Goal: Check status: Check status

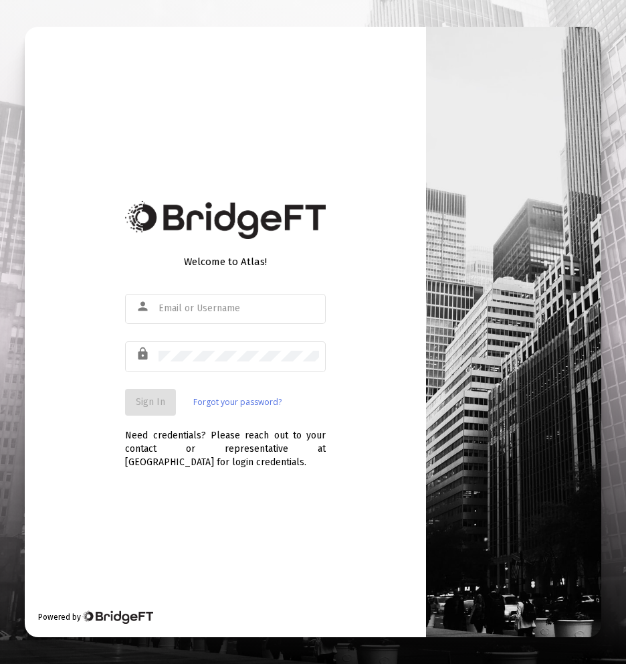
type input "[PERSON_NAME][EMAIL_ADDRESS][DOMAIN_NAME]"
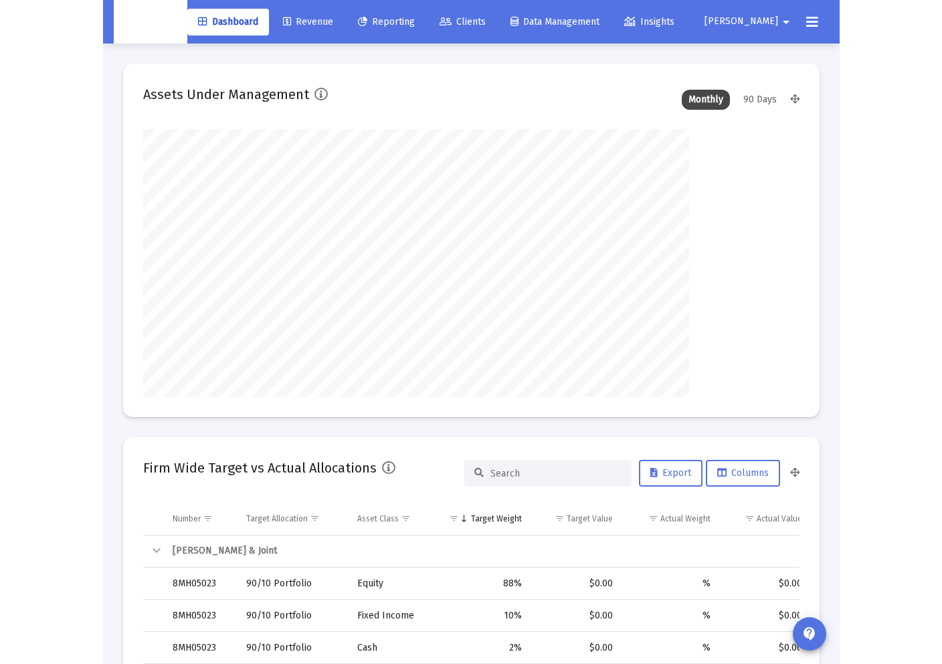
scroll to position [268, 464]
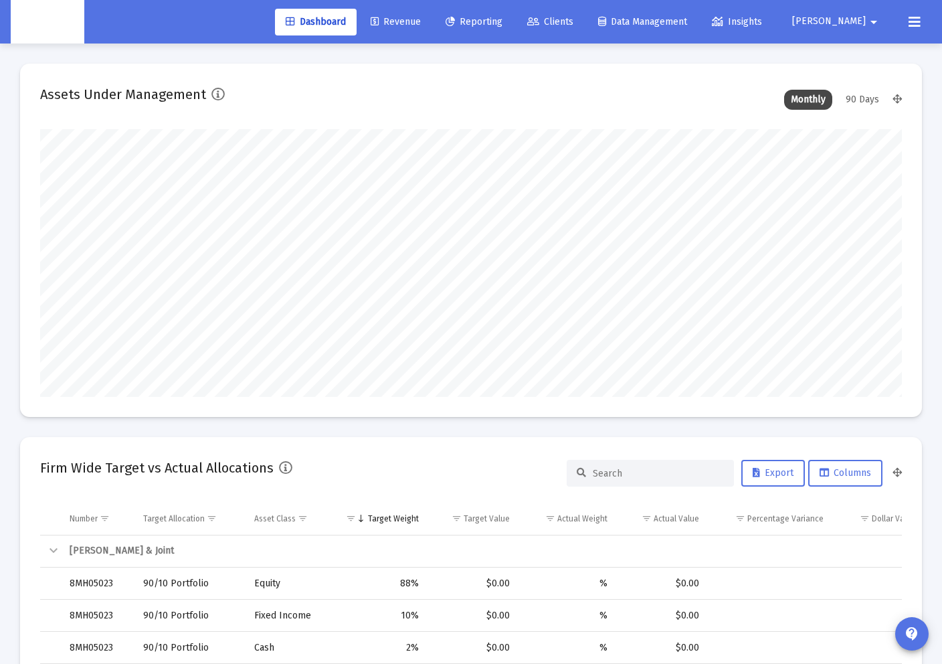
click at [584, 28] on link "Clients" at bounding box center [551, 22] width 68 height 27
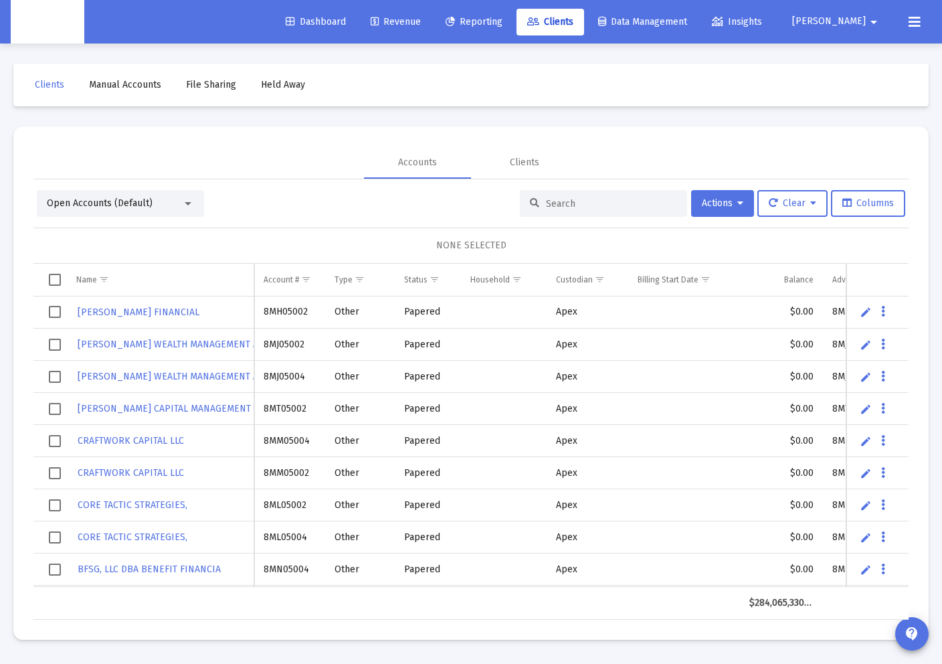
click at [546, 201] on input at bounding box center [611, 203] width 131 height 11
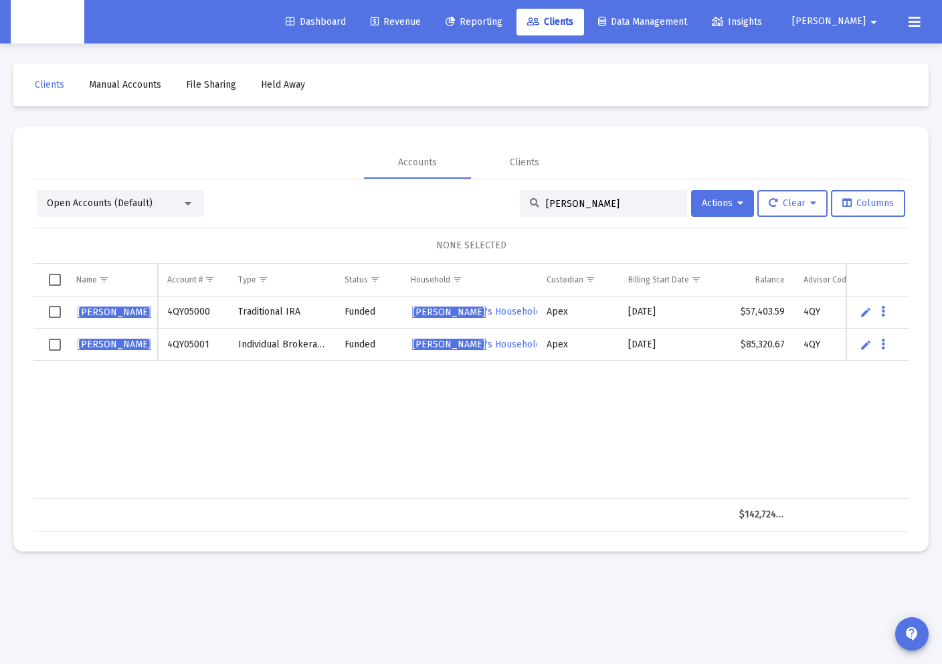
type input "[PERSON_NAME]"
click at [131, 345] on span "[PERSON_NAME]" at bounding box center [115, 344] width 74 height 11
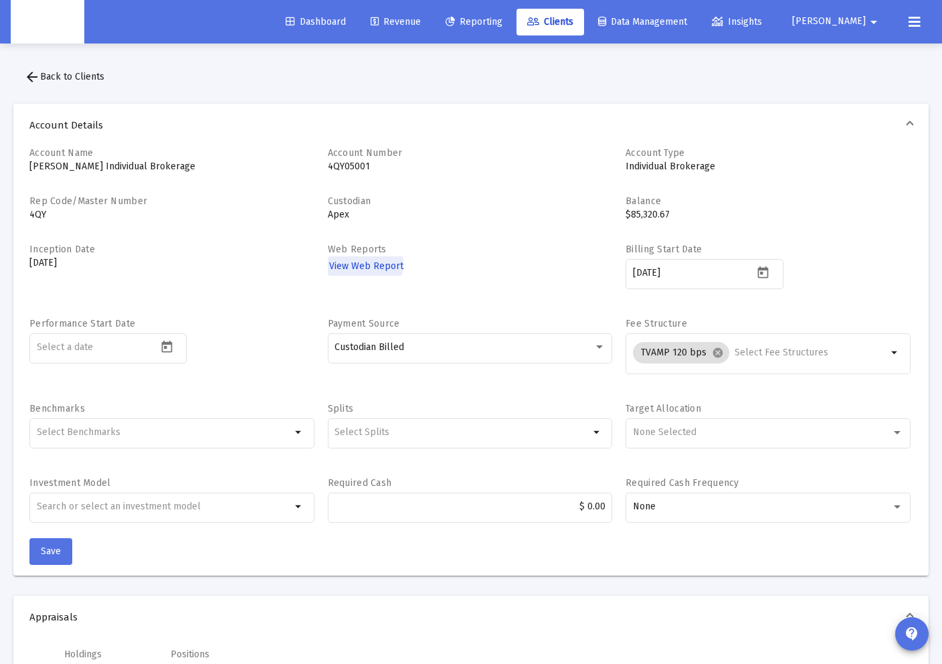
click at [363, 264] on span "View Web Report" at bounding box center [366, 265] width 74 height 11
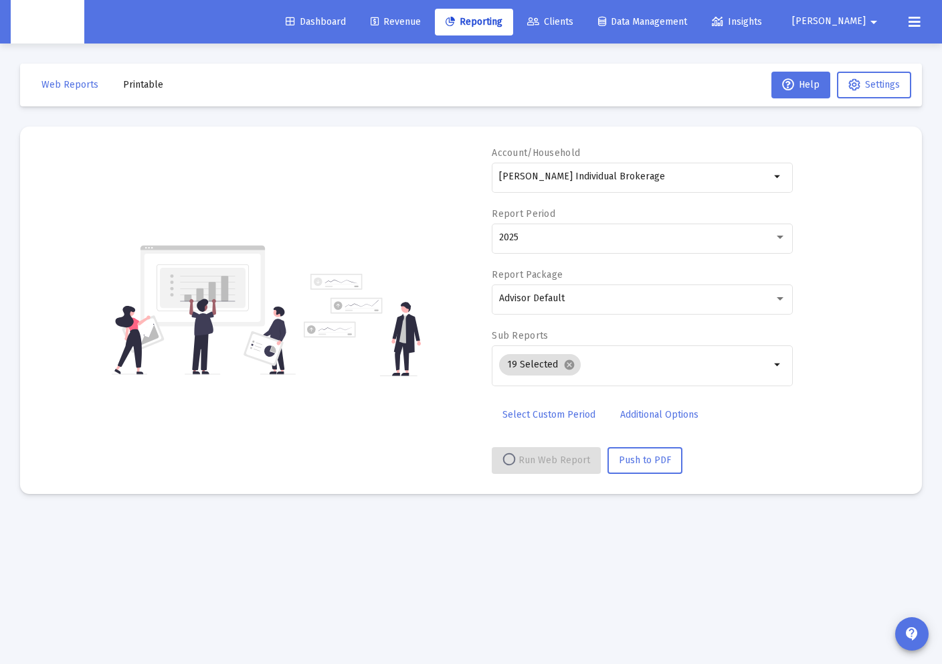
select select "View all"
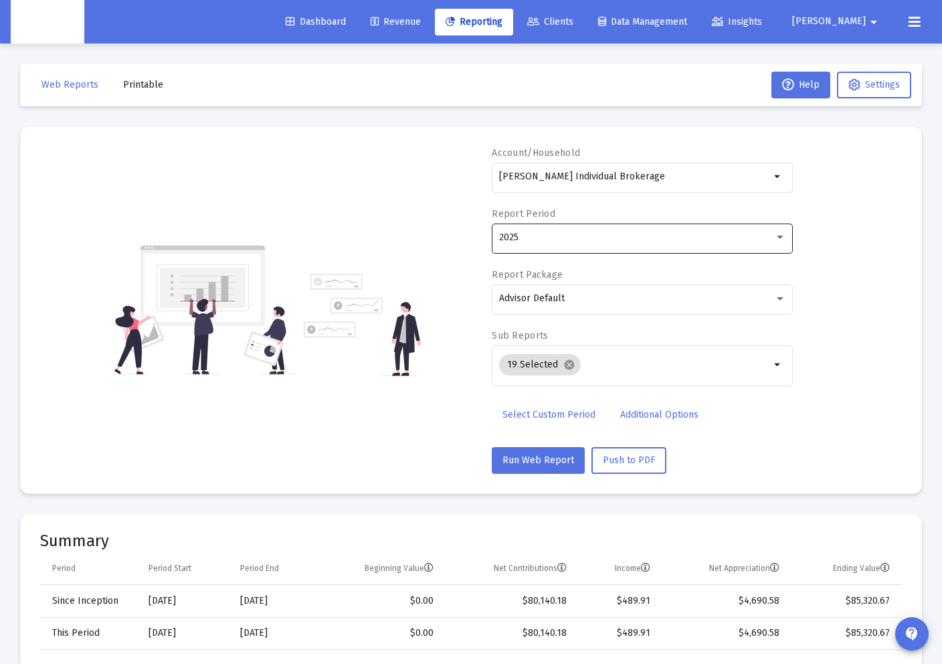
click at [541, 248] on div "2025" at bounding box center [642, 237] width 287 height 33
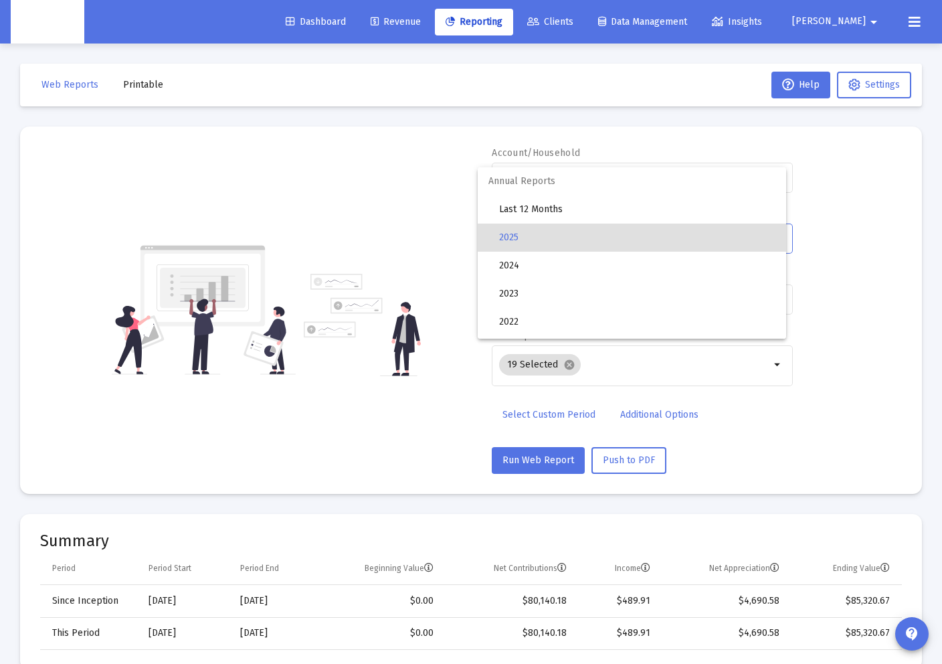
click at [414, 239] on div at bounding box center [471, 332] width 942 height 664
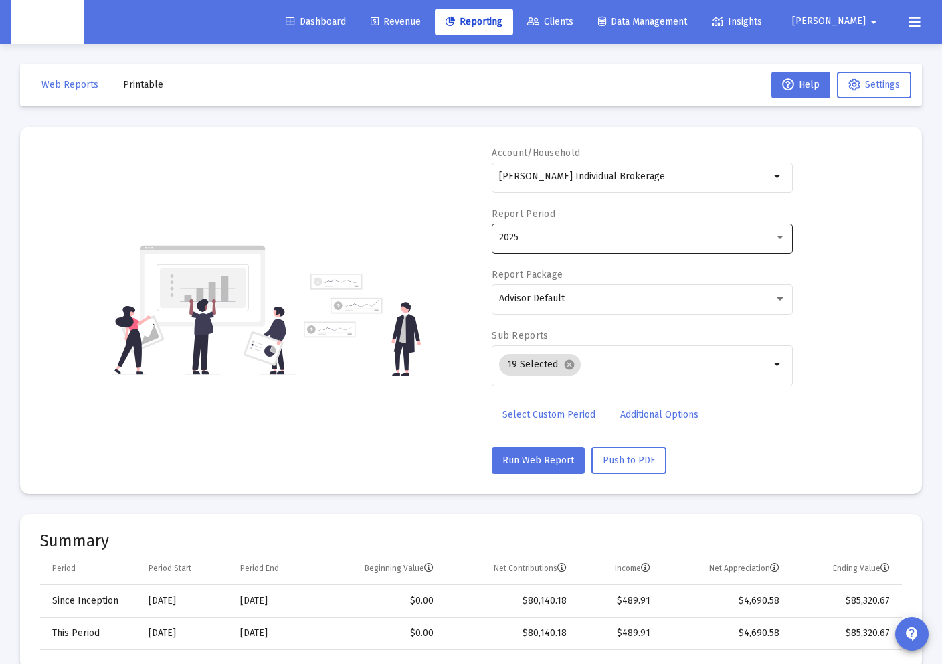
click at [559, 240] on div "2025" at bounding box center [636, 237] width 275 height 11
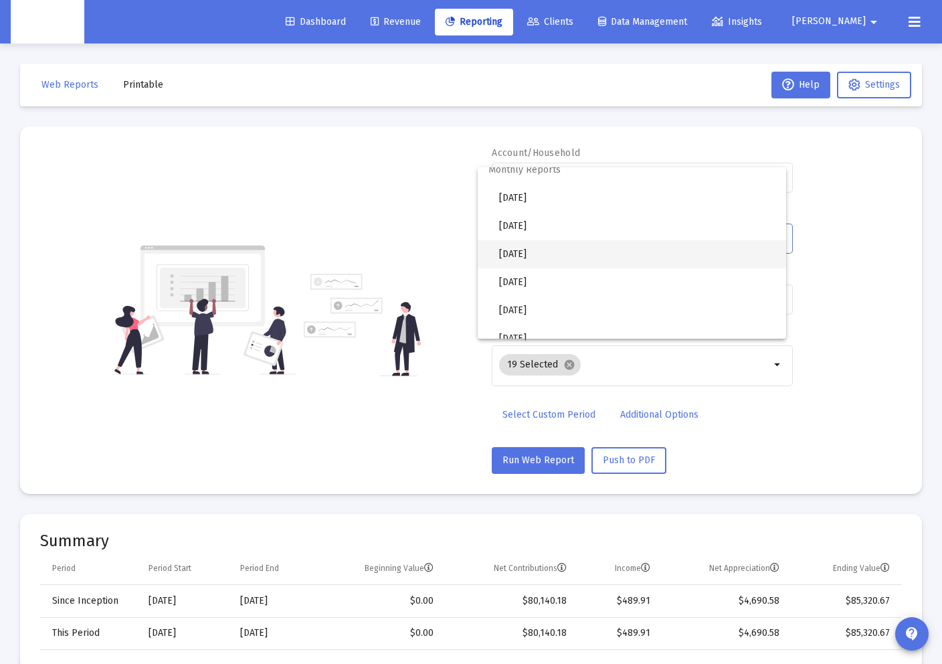
scroll to position [447, 0]
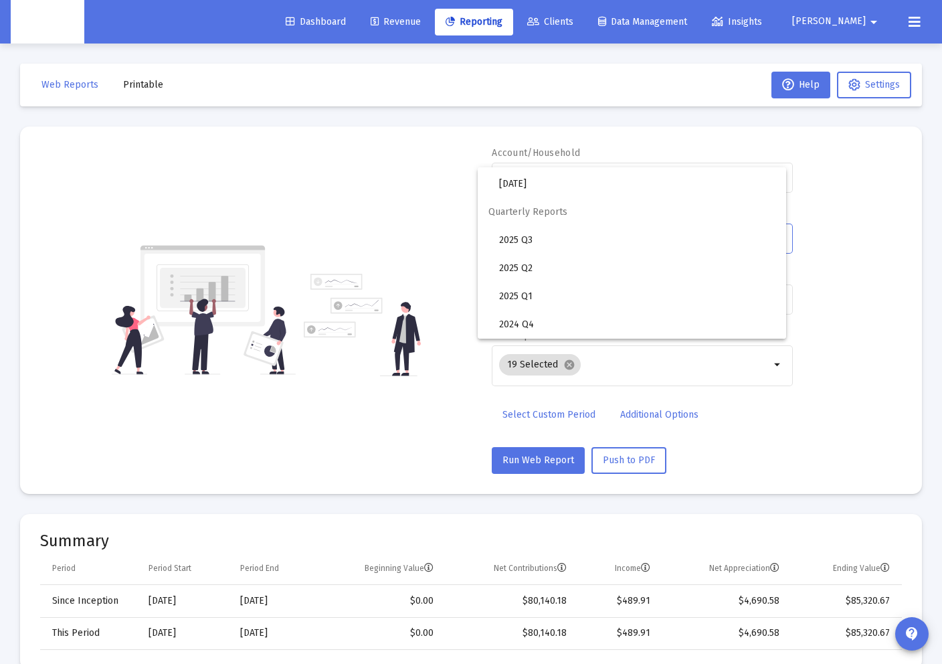
click at [525, 408] on div at bounding box center [471, 332] width 942 height 664
click at [526, 412] on span "Select Custom Period" at bounding box center [549, 414] width 93 height 11
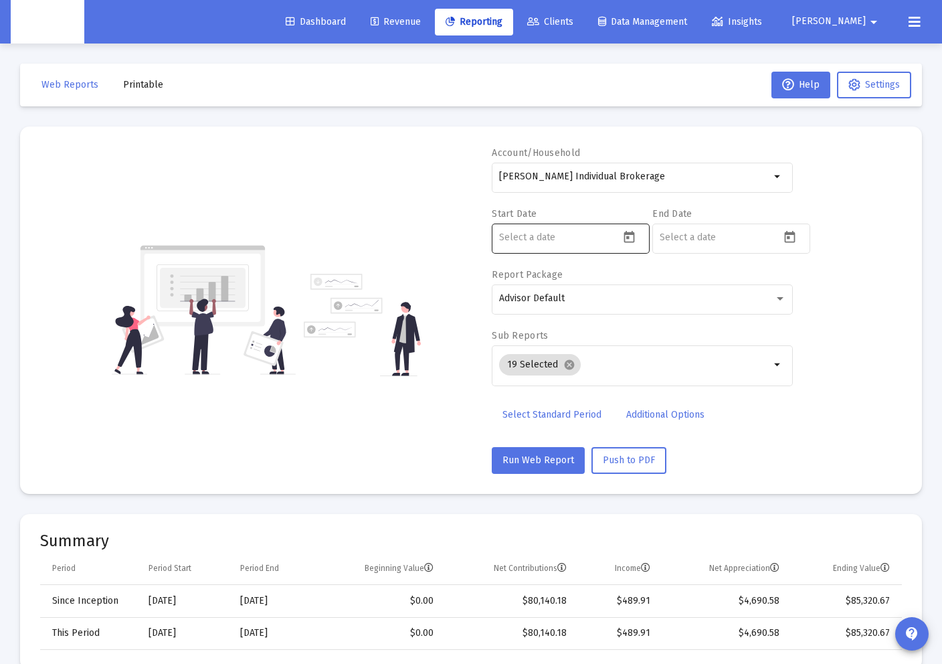
click at [525, 240] on input at bounding box center [559, 237] width 120 height 11
click at [626, 236] on icon "Open calendar" at bounding box center [629, 237] width 14 height 14
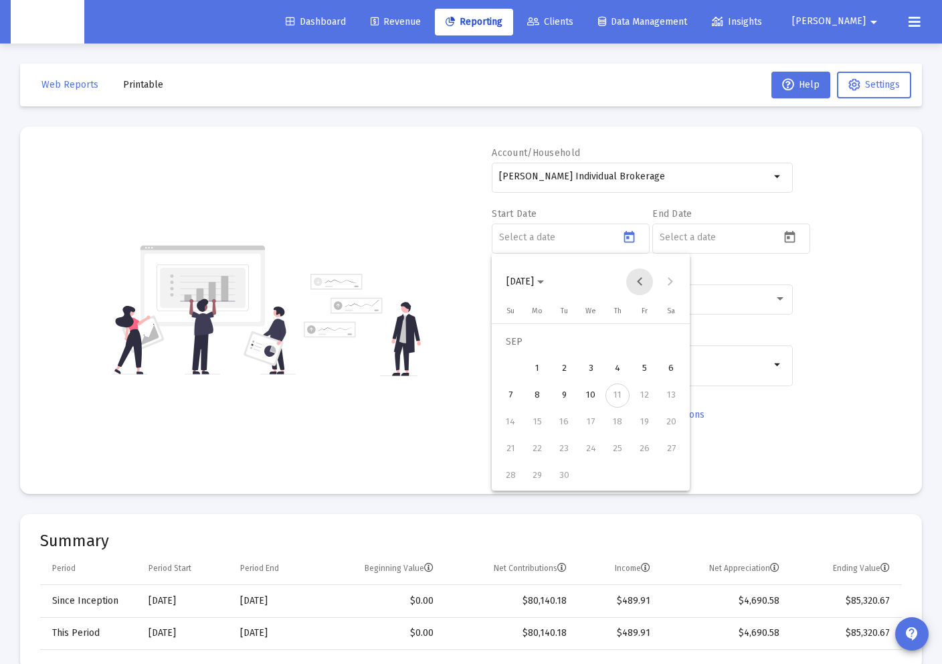
click at [626, 283] on button "Previous month" at bounding box center [639, 281] width 27 height 27
drag, startPoint x: 642, startPoint y: 420, endPoint x: 658, endPoint y: 414, distance: 16.5
click at [626, 421] on div "20" at bounding box center [644, 422] width 24 height 24
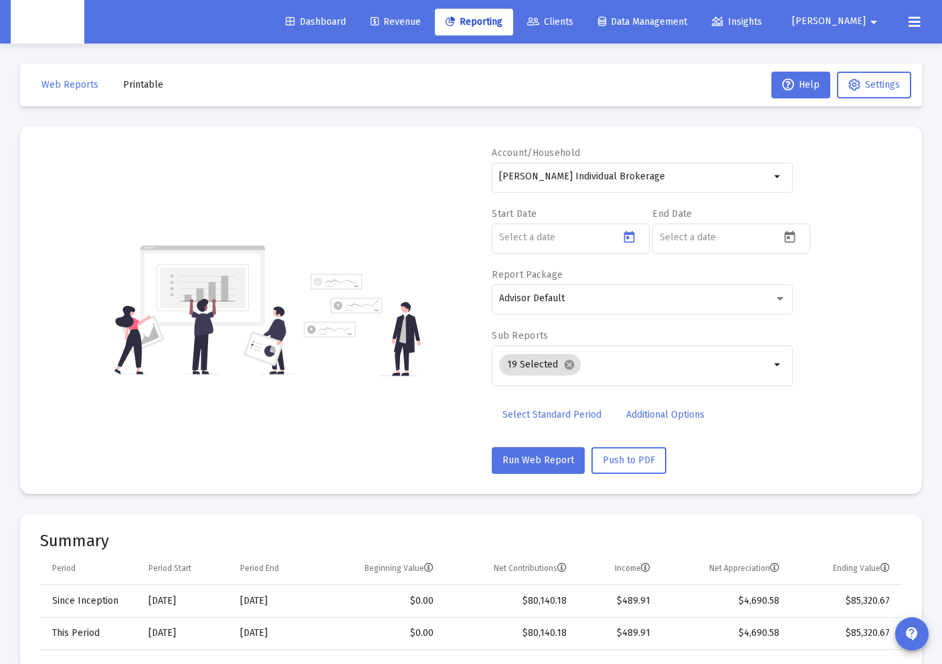
type input "[DATE]"
click at [626, 242] on input at bounding box center [720, 237] width 120 height 11
click at [626, 238] on icon "Open calendar" at bounding box center [790, 237] width 14 height 14
click at [626, 284] on button "Previous month" at bounding box center [800, 281] width 27 height 27
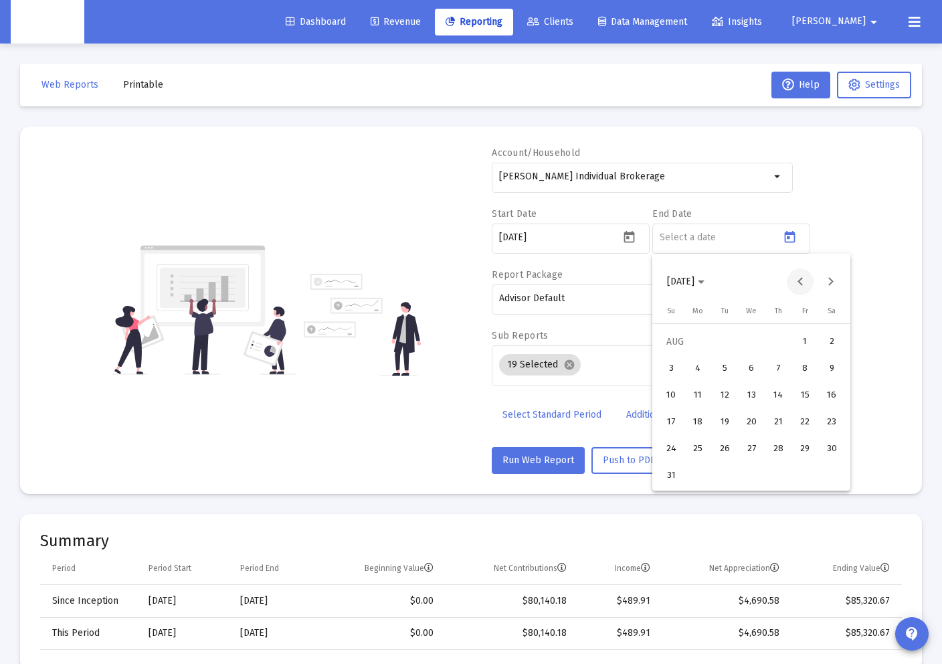
click at [626, 284] on button "Previous month" at bounding box center [800, 281] width 27 height 27
click at [626, 471] on div "31" at bounding box center [778, 476] width 24 height 24
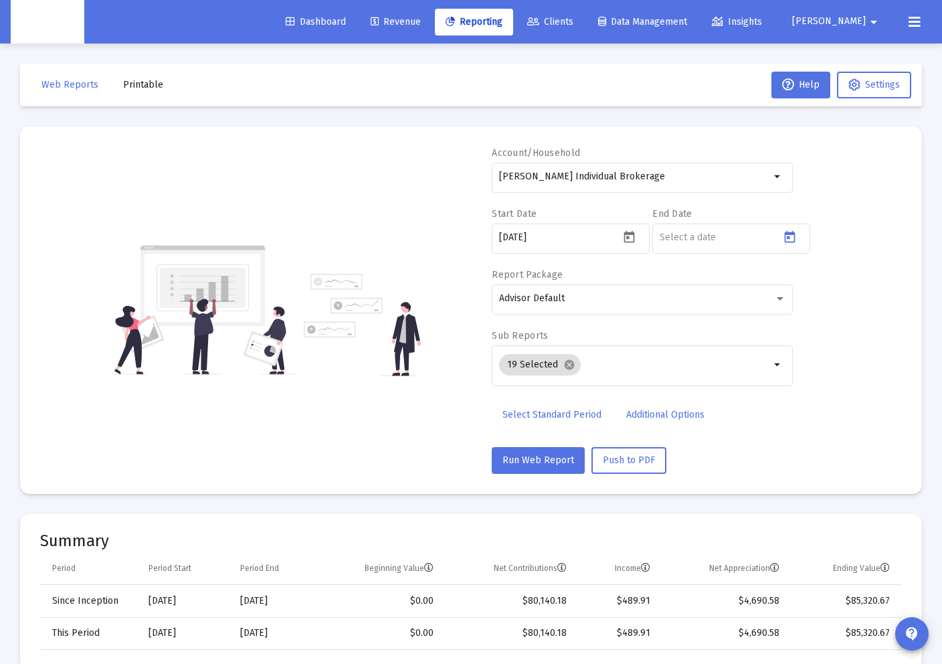
type input "[DATE]"
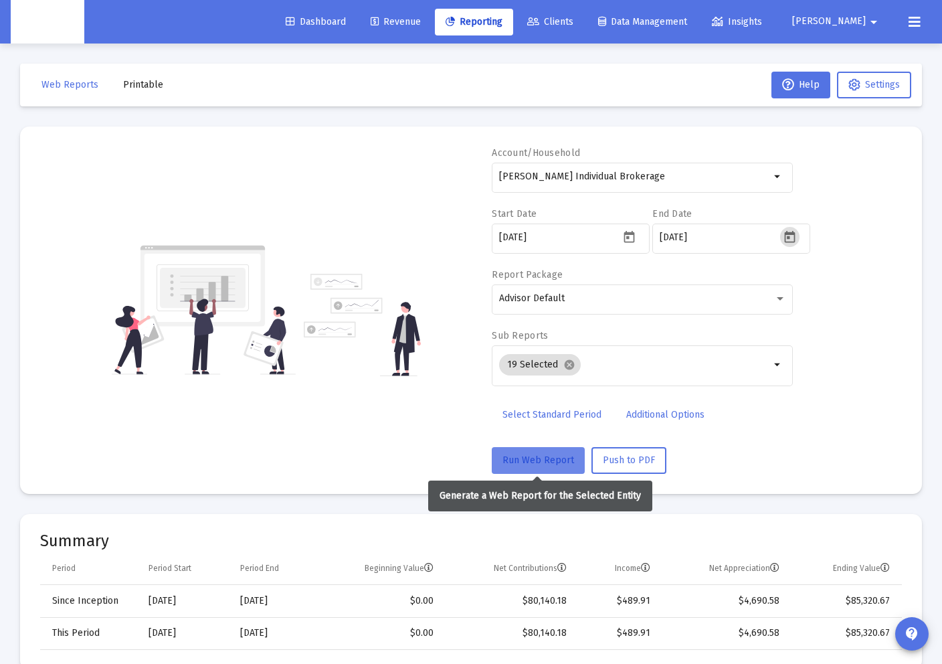
click at [557, 467] on button "Run Web Report" at bounding box center [538, 460] width 93 height 27
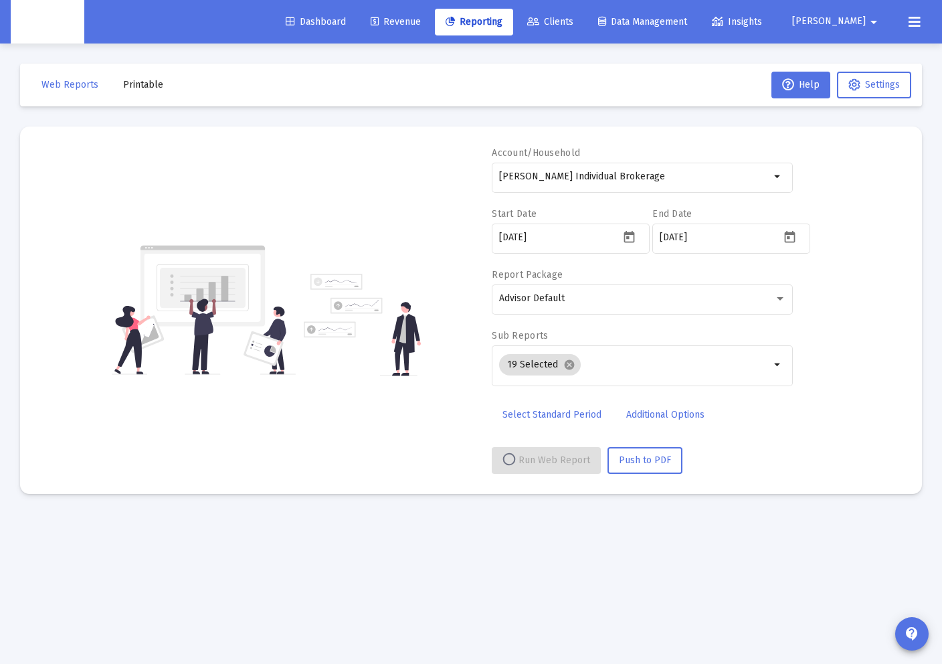
select select "View all"
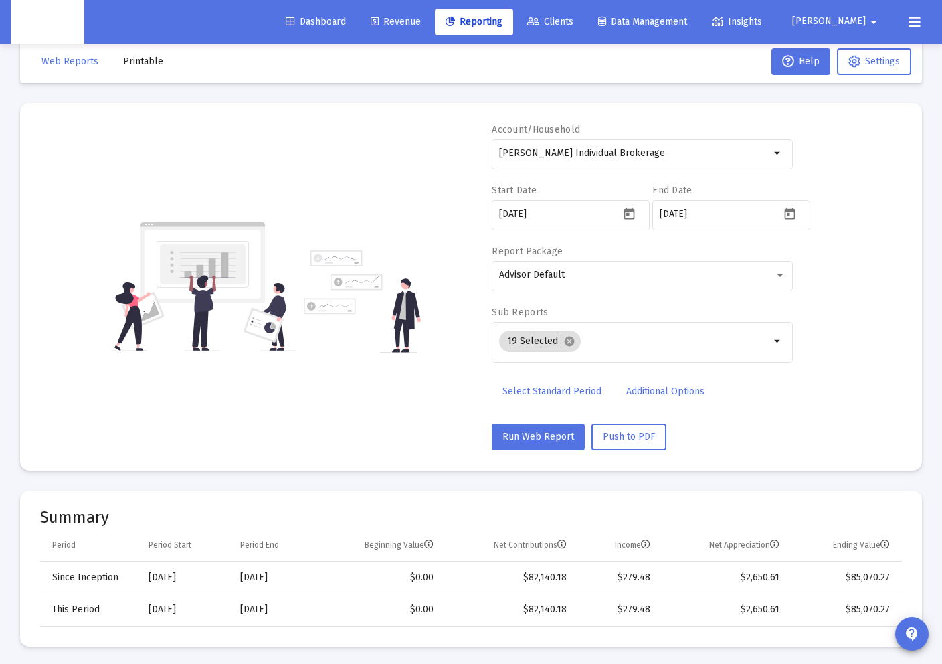
scroll to position [0, 0]
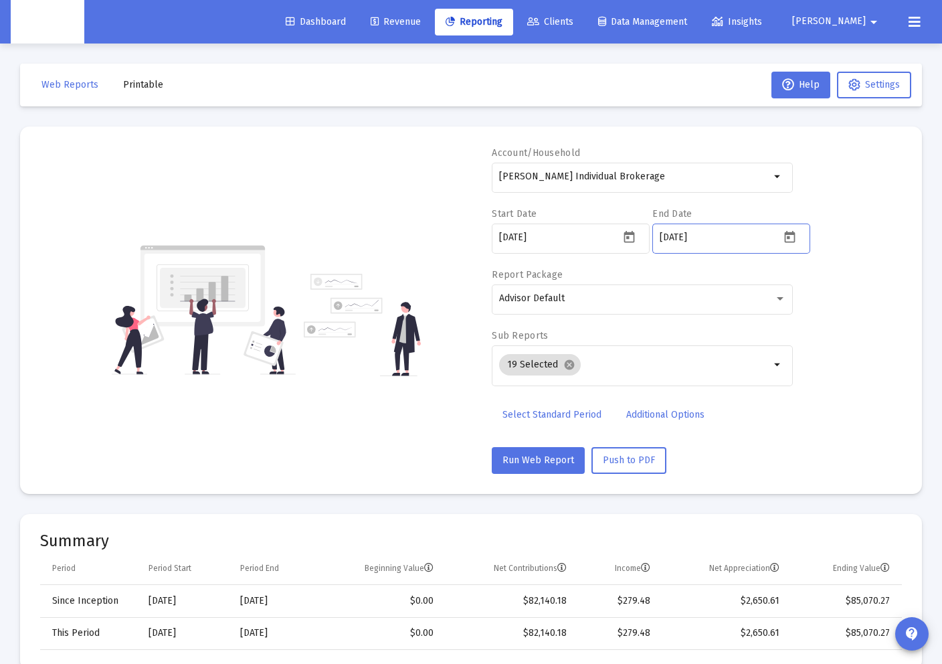
click at [626, 233] on input "[DATE]" at bounding box center [720, 237] width 120 height 11
click at [626, 237] on button "Open calendar" at bounding box center [789, 236] width 19 height 19
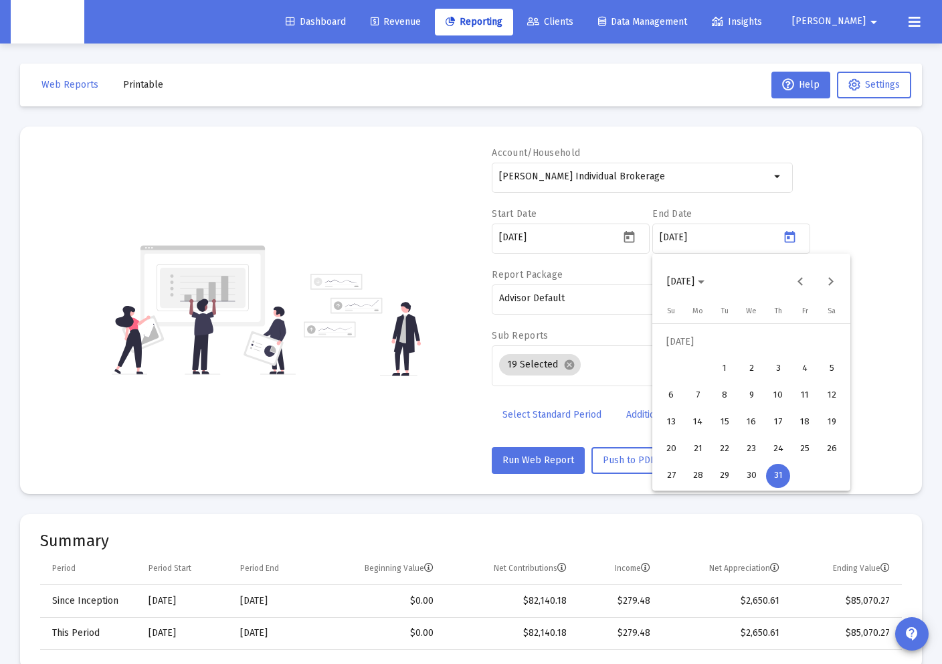
click at [626, 393] on div "7" at bounding box center [698, 395] width 24 height 24
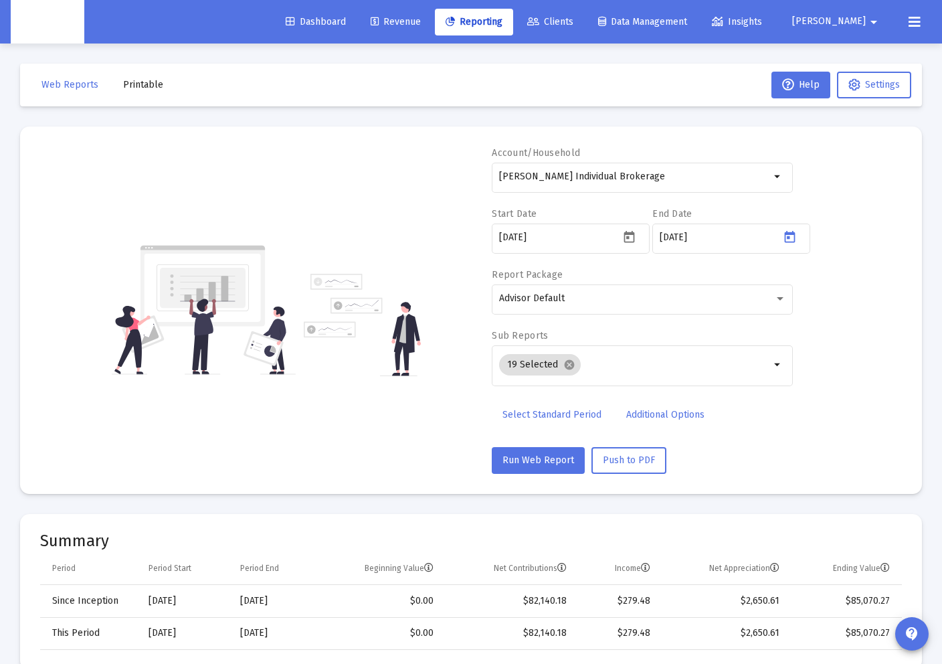
type input "[DATE]"
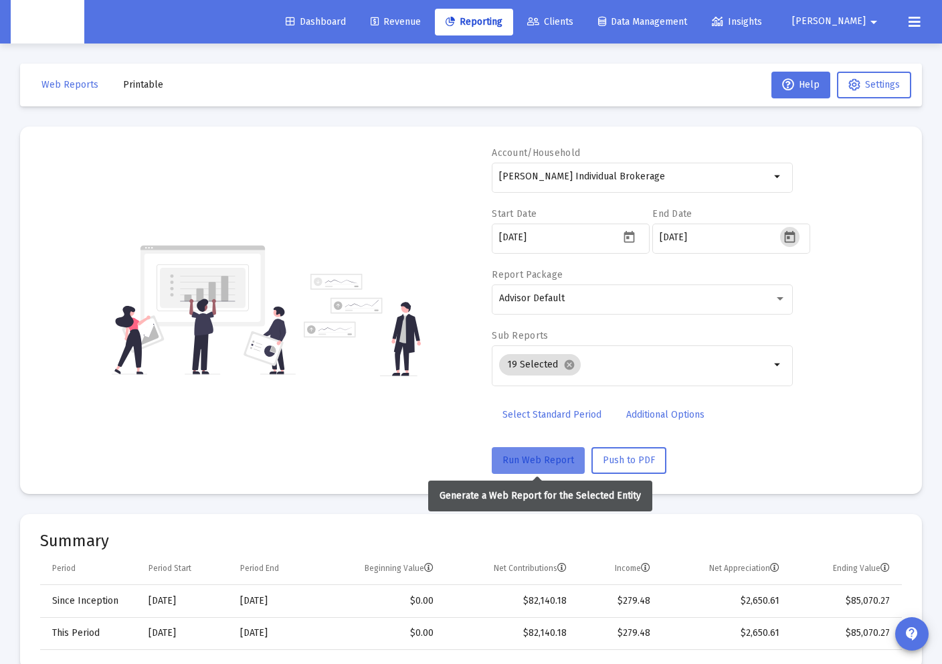
click at [515, 448] on button "Run Web Report" at bounding box center [538, 460] width 93 height 27
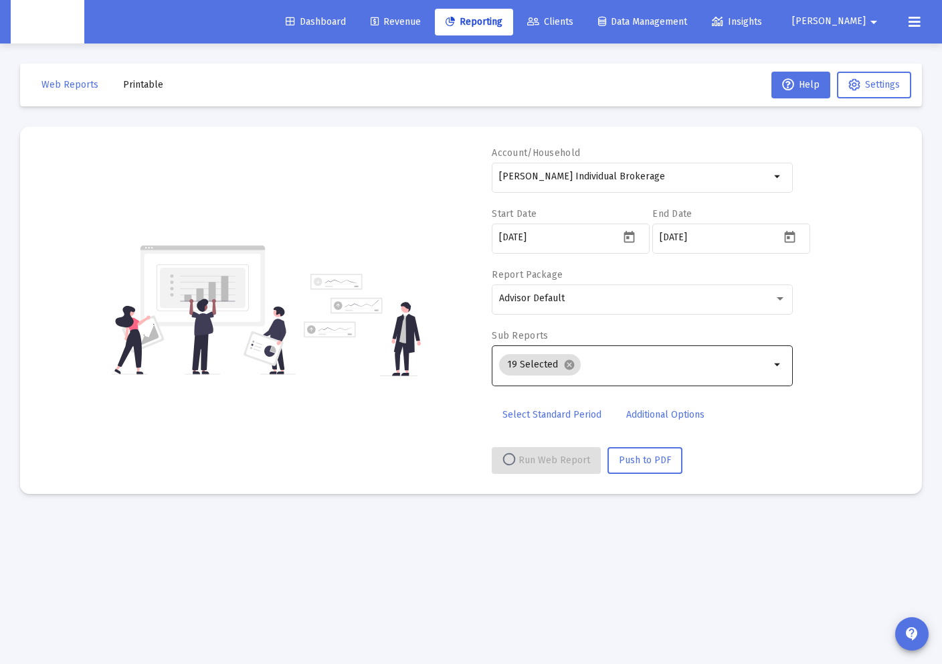
select select "View all"
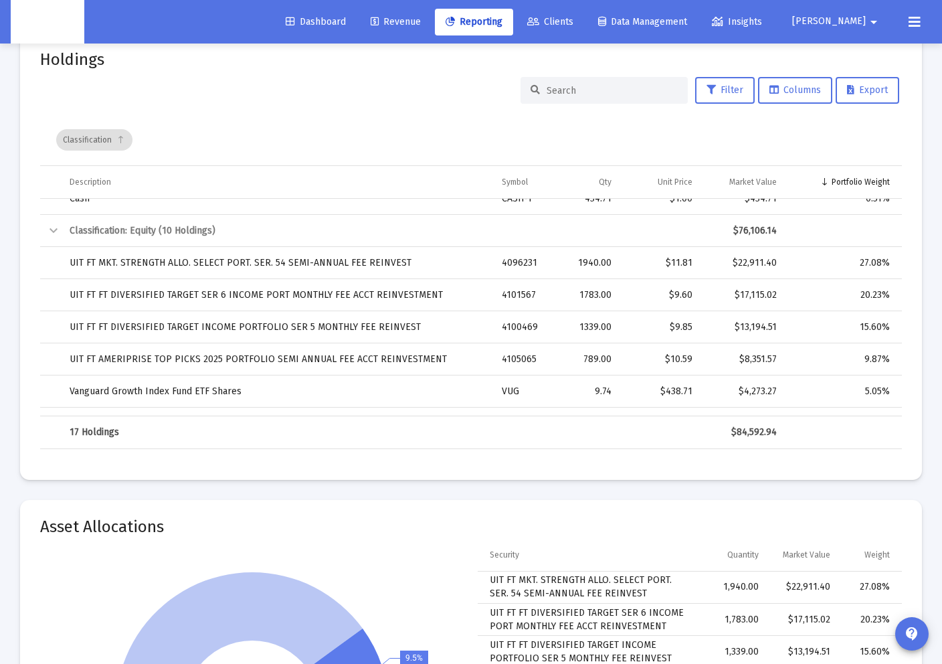
scroll to position [46, 0]
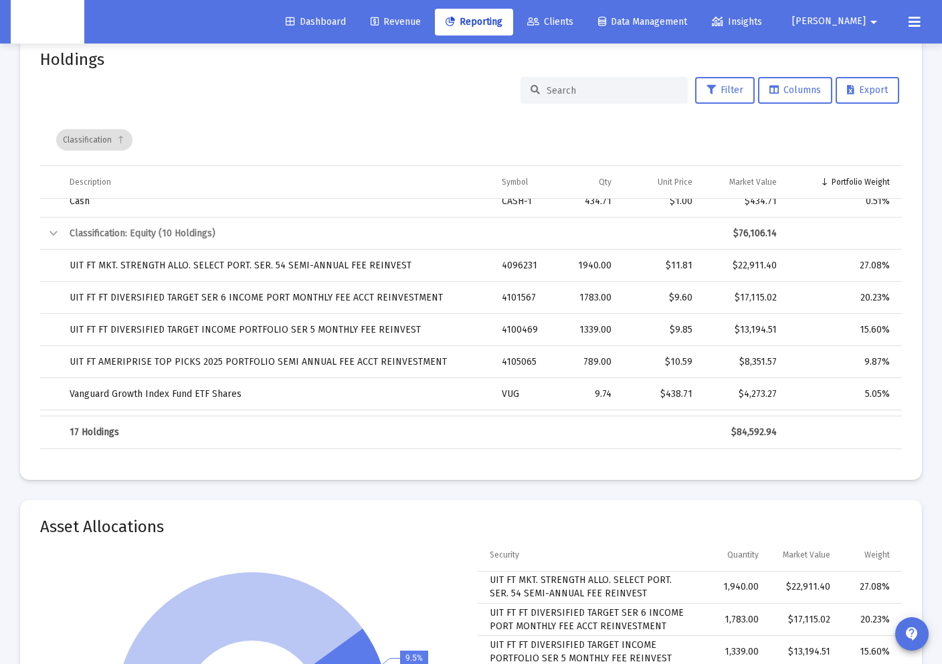
click at [226, 262] on td "UIT FT MKT. STRENGTH ALLO. SELECT PORT. SER. 54 SEMI-ANNUAL FEE REINVEST" at bounding box center [276, 266] width 432 height 32
click at [205, 264] on td "UIT FT MKT. STRENGTH ALLO. SELECT PORT. SER. 54 SEMI-ANNUAL FEE REINVEST" at bounding box center [276, 266] width 432 height 32
click at [606, 266] on div "1940.00" at bounding box center [591, 265] width 39 height 13
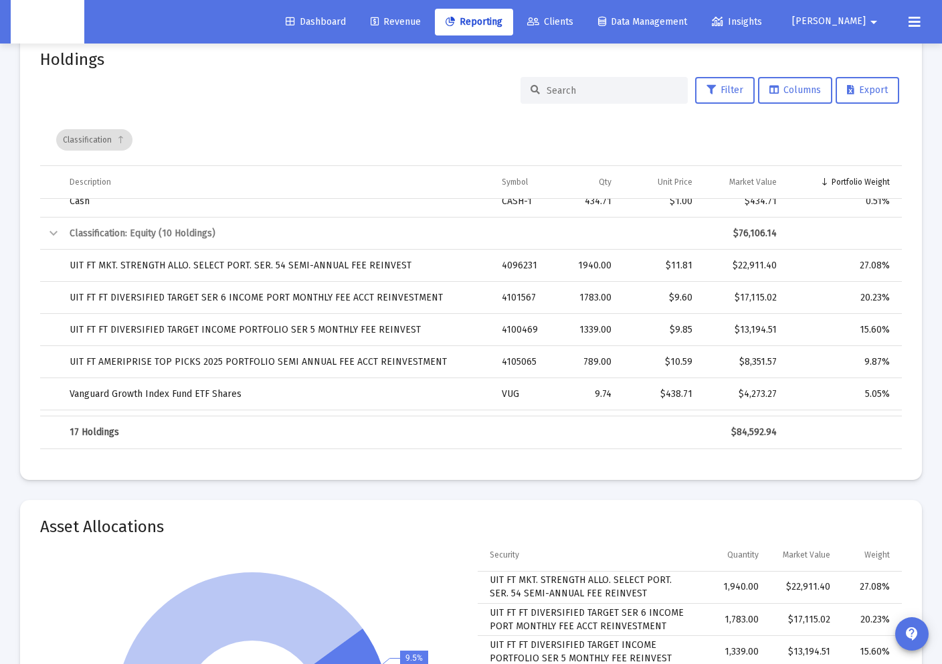
click at [606, 266] on div "1940.00" at bounding box center [591, 265] width 39 height 13
click at [626, 267] on div "$11.81" at bounding box center [661, 265] width 63 height 13
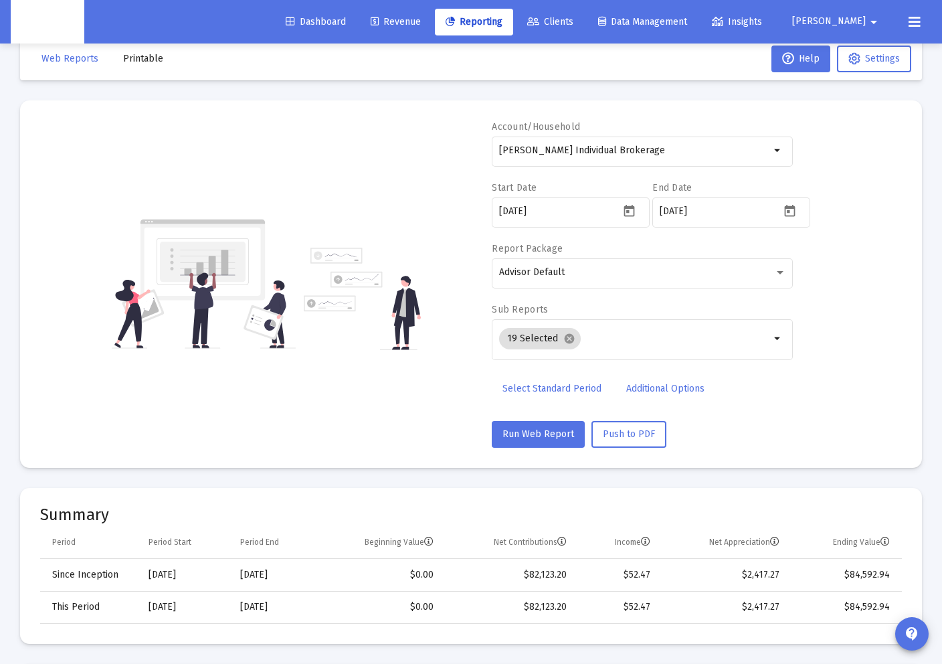
scroll to position [0, 0]
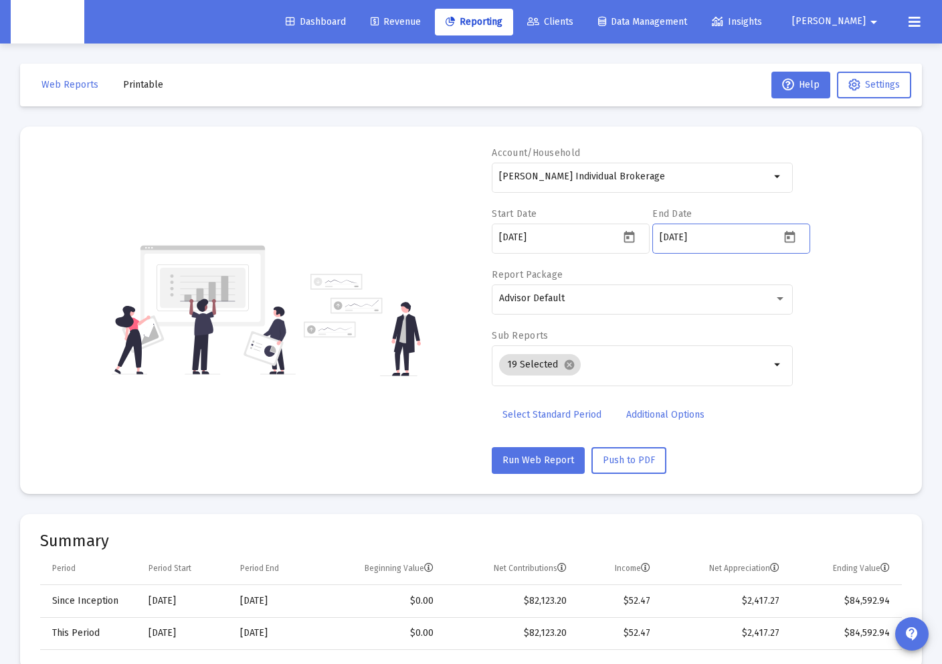
click at [626, 239] on input "[DATE]" at bounding box center [720, 237] width 120 height 11
click at [626, 236] on icon "Open calendar" at bounding box center [790, 237] width 14 height 14
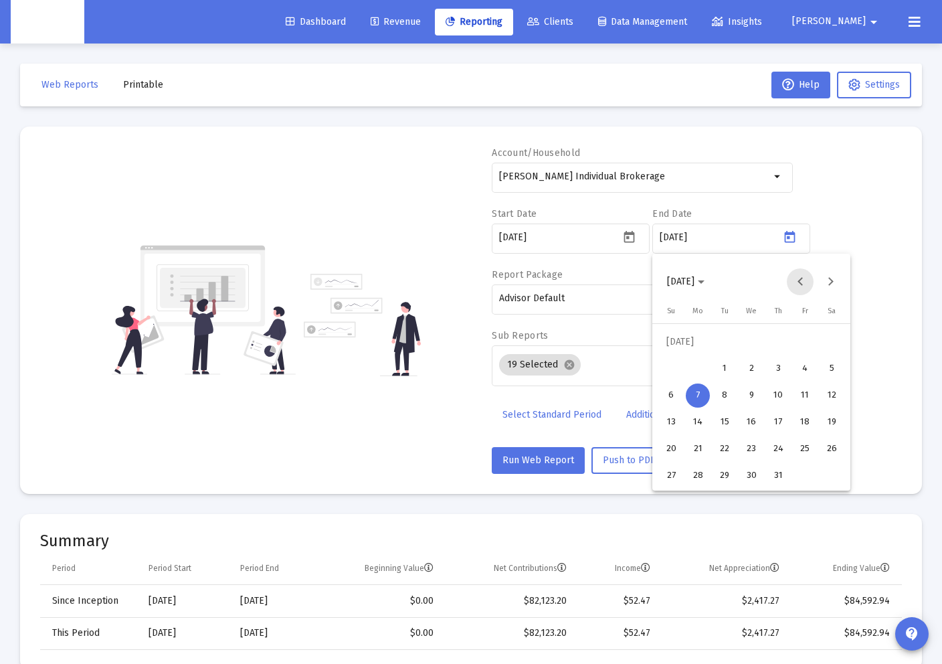
click at [626, 280] on button "Previous month" at bounding box center [800, 281] width 27 height 27
click at [626, 281] on button "Next month" at bounding box center [830, 281] width 27 height 27
click at [626, 424] on div "20" at bounding box center [805, 422] width 24 height 24
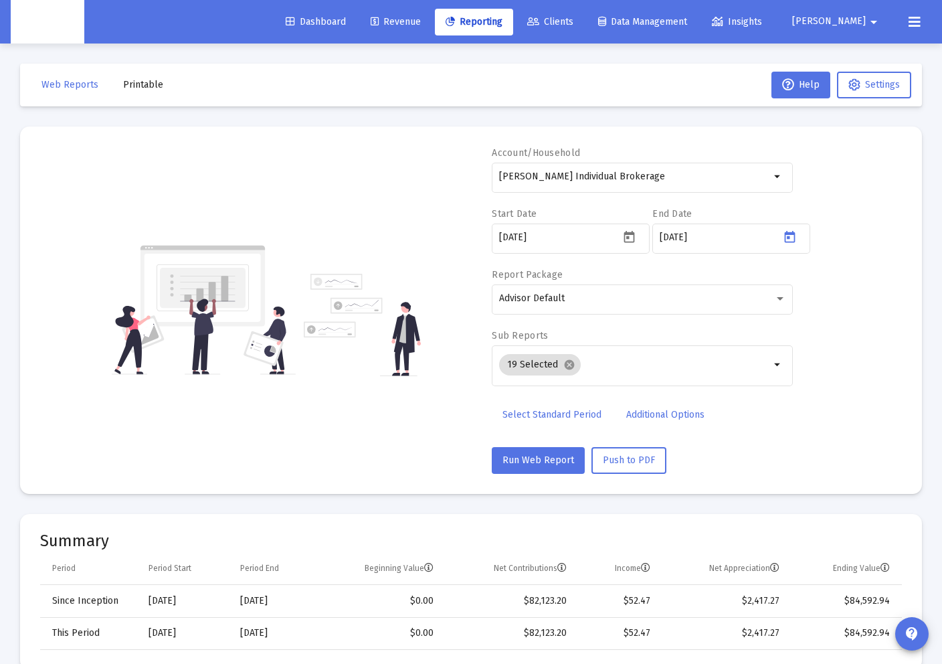
type input "[DATE]"
click at [508, 465] on span "Run Web Report" at bounding box center [539, 459] width 72 height 11
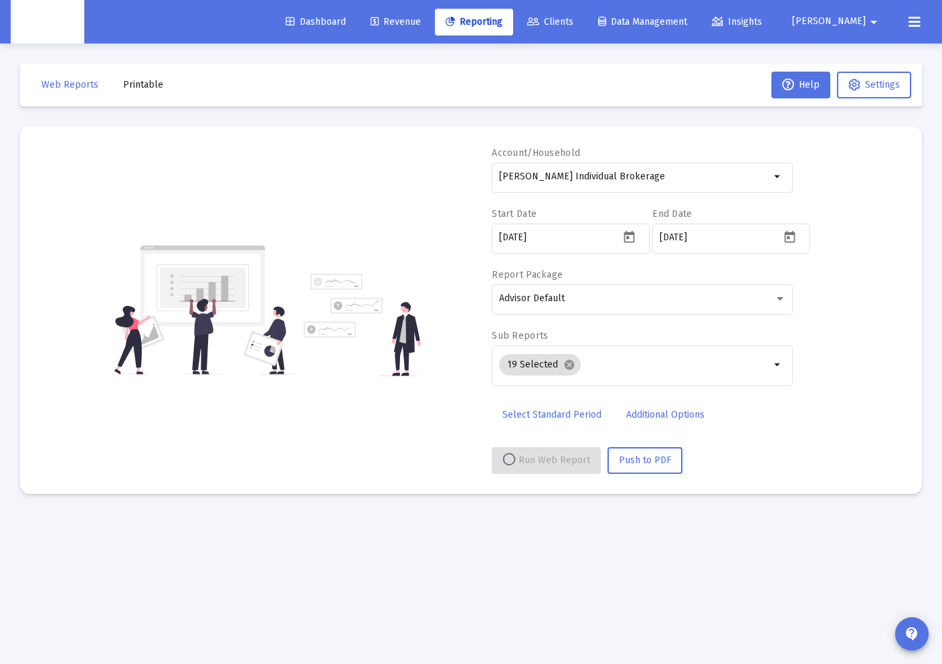
select select "View all"
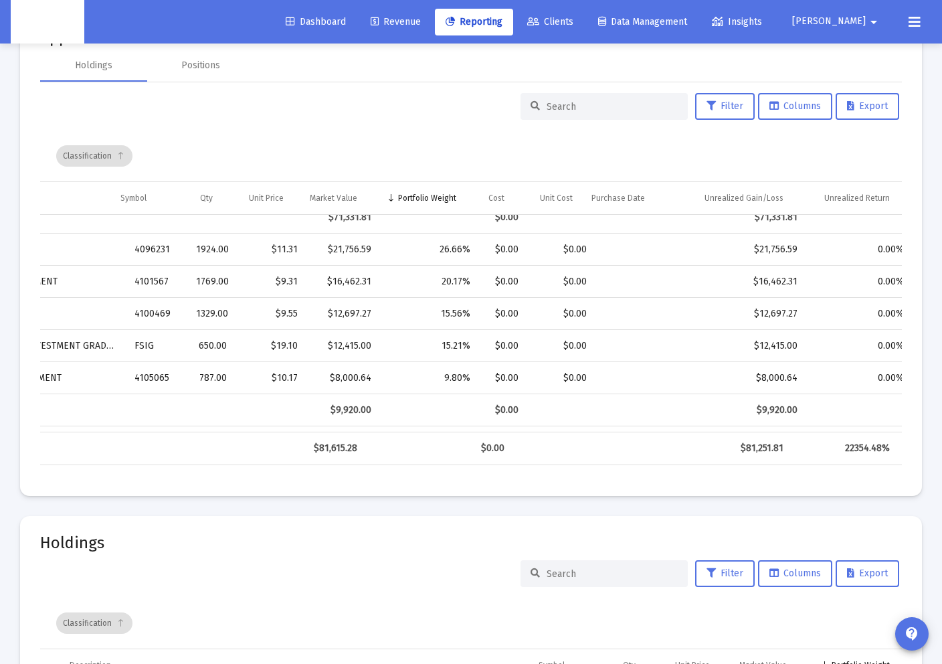
scroll to position [0, 385]
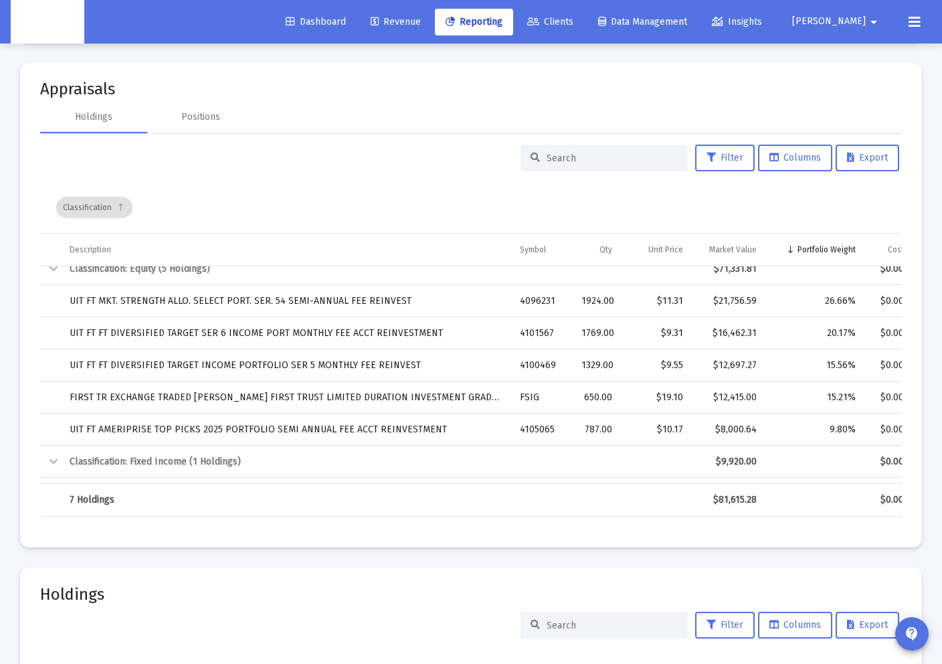
click at [594, 295] on div "1924.00" at bounding box center [596, 300] width 31 height 13
